Goal: Check status: Check status

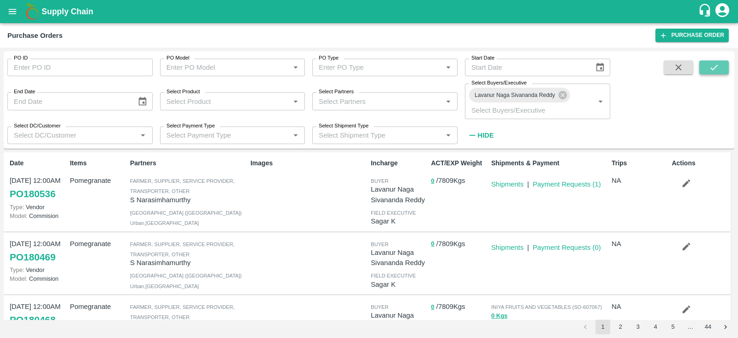
click at [718, 70] on icon "submit" at bounding box center [714, 67] width 10 height 10
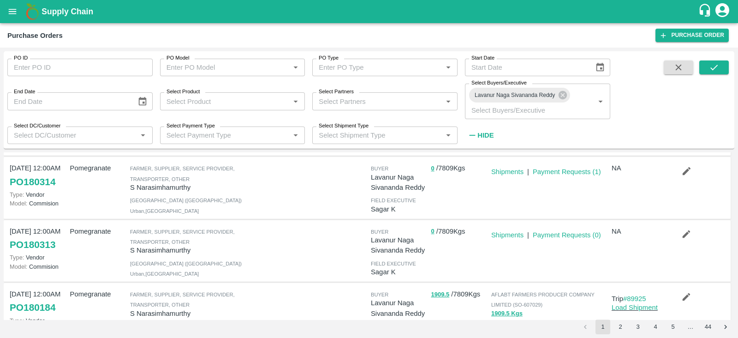
scroll to position [200, 0]
click at [707, 69] on button "submit" at bounding box center [714, 67] width 30 height 14
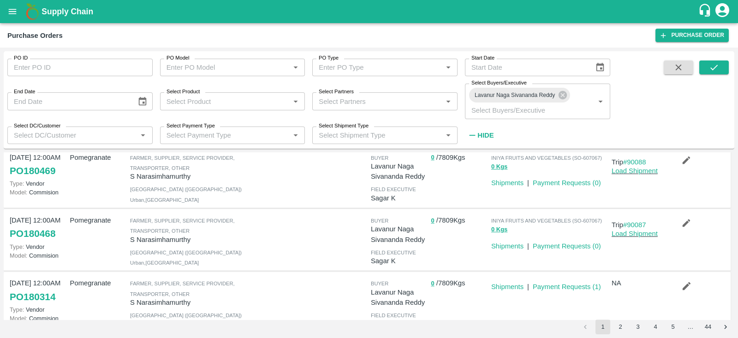
scroll to position [62, 0]
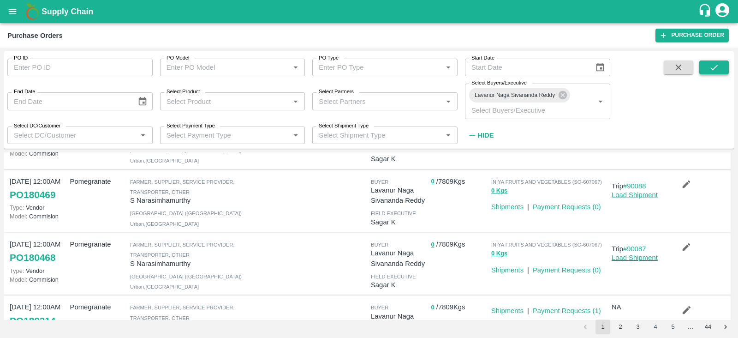
click at [716, 68] on icon "submit" at bounding box center [714, 67] width 10 height 10
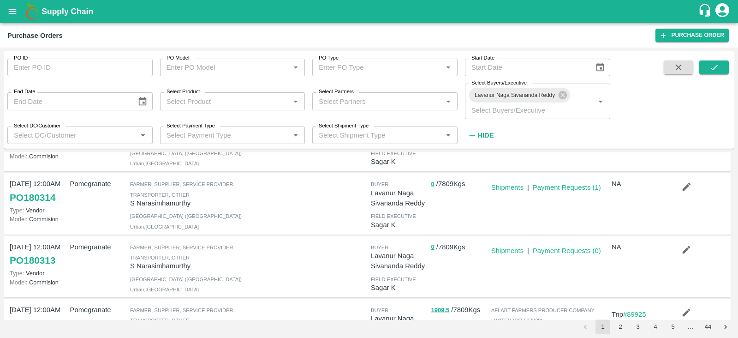
scroll to position [186, 0]
click at [720, 60] on button "submit" at bounding box center [714, 67] width 30 height 14
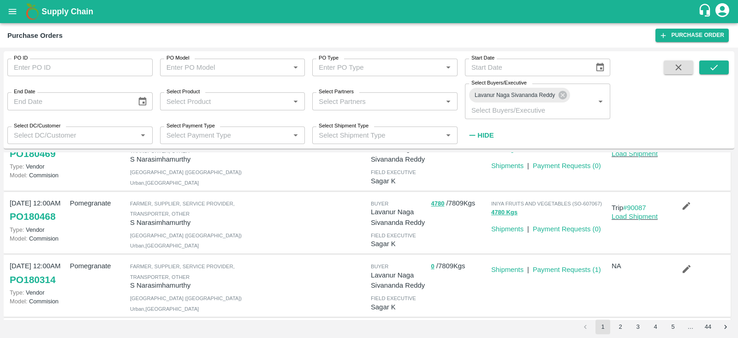
scroll to position [133, 0]
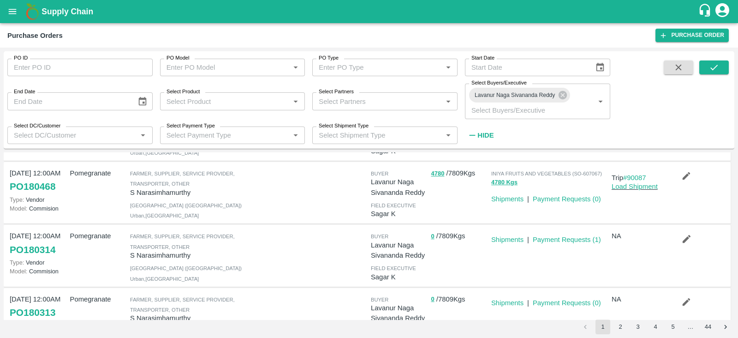
click at [716, 59] on div "PO ID PO ID PO Model PO Model   * PO Type PO Type   * Start Date Start Date End…" at bounding box center [369, 100] width 731 height 90
click at [718, 65] on icon "submit" at bounding box center [714, 67] width 10 height 10
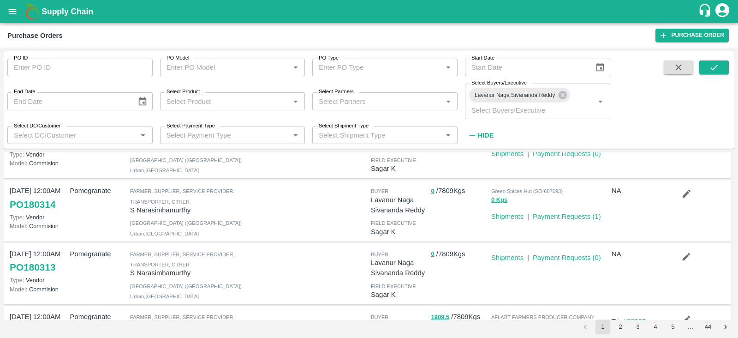
scroll to position [179, 0]
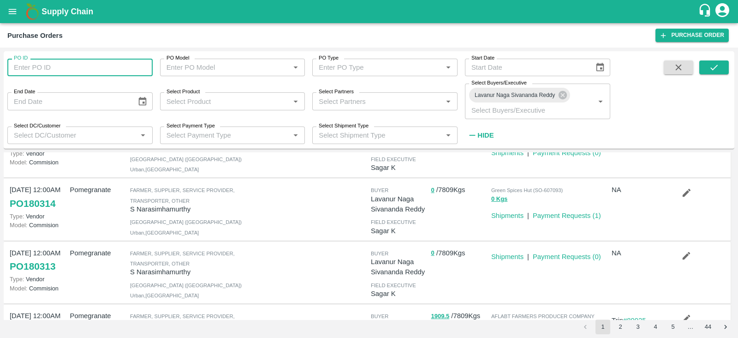
click at [67, 64] on input "PO ID" at bounding box center [79, 68] width 145 height 18
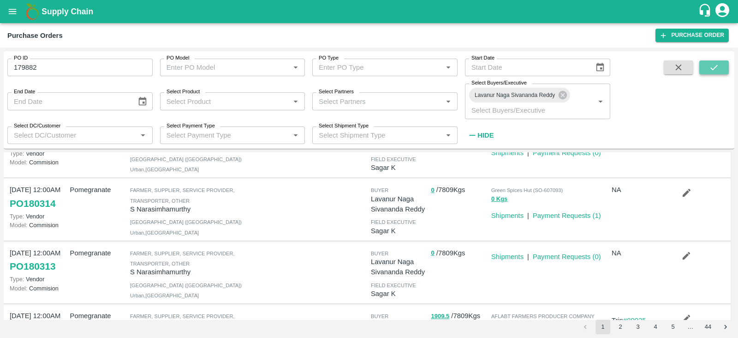
click at [713, 66] on icon "submit" at bounding box center [714, 67] width 10 height 10
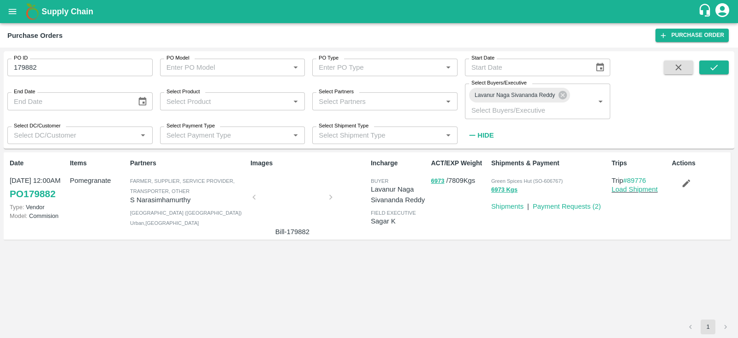
click at [28, 68] on input "179882" at bounding box center [79, 68] width 145 height 18
type input "179882"
click at [712, 66] on icon "submit" at bounding box center [714, 67] width 10 height 10
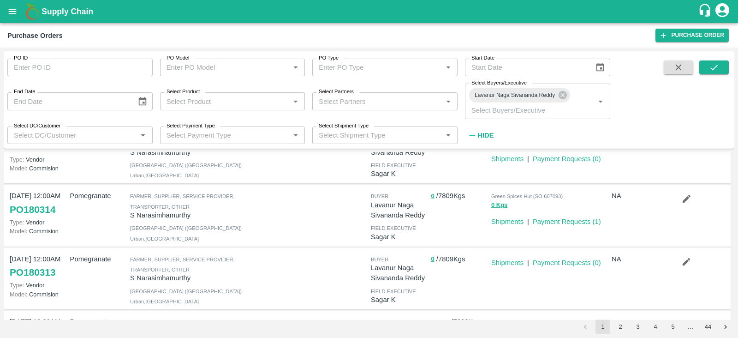
scroll to position [174, 0]
click at [710, 65] on icon "submit" at bounding box center [714, 67] width 10 height 10
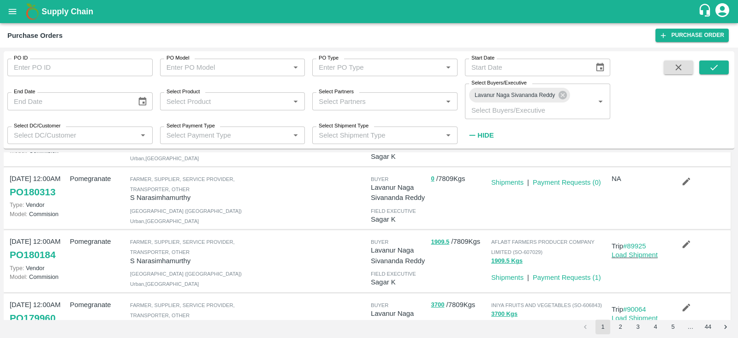
scroll to position [228, 0]
